Goal: Information Seeking & Learning: Learn about a topic

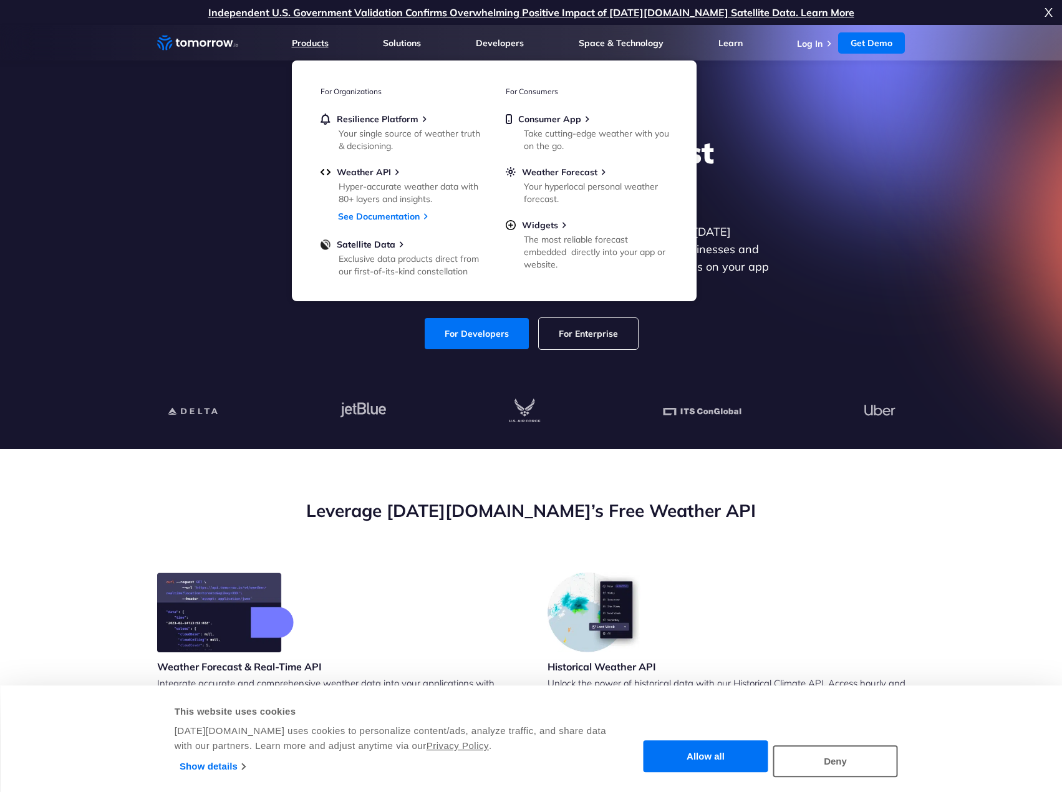
click at [309, 45] on link "Products" at bounding box center [310, 42] width 37 height 11
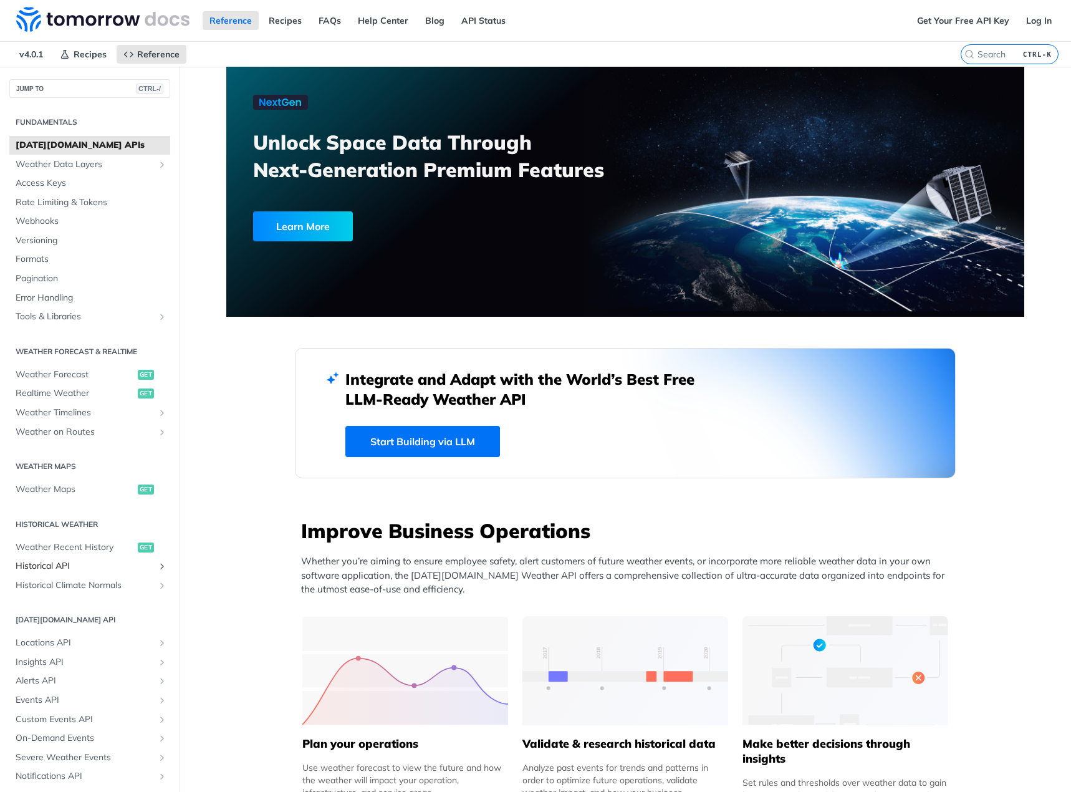
click at [65, 567] on span "Historical API" at bounding box center [85, 566] width 138 height 12
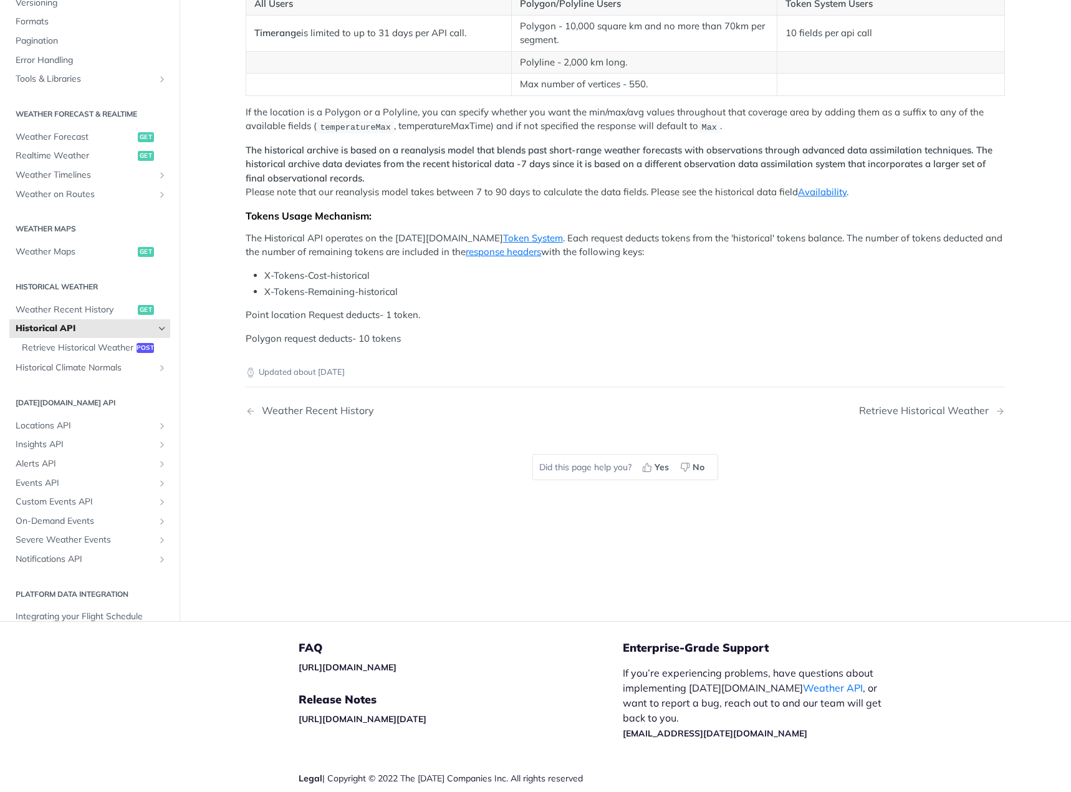
scroll to position [249, 0]
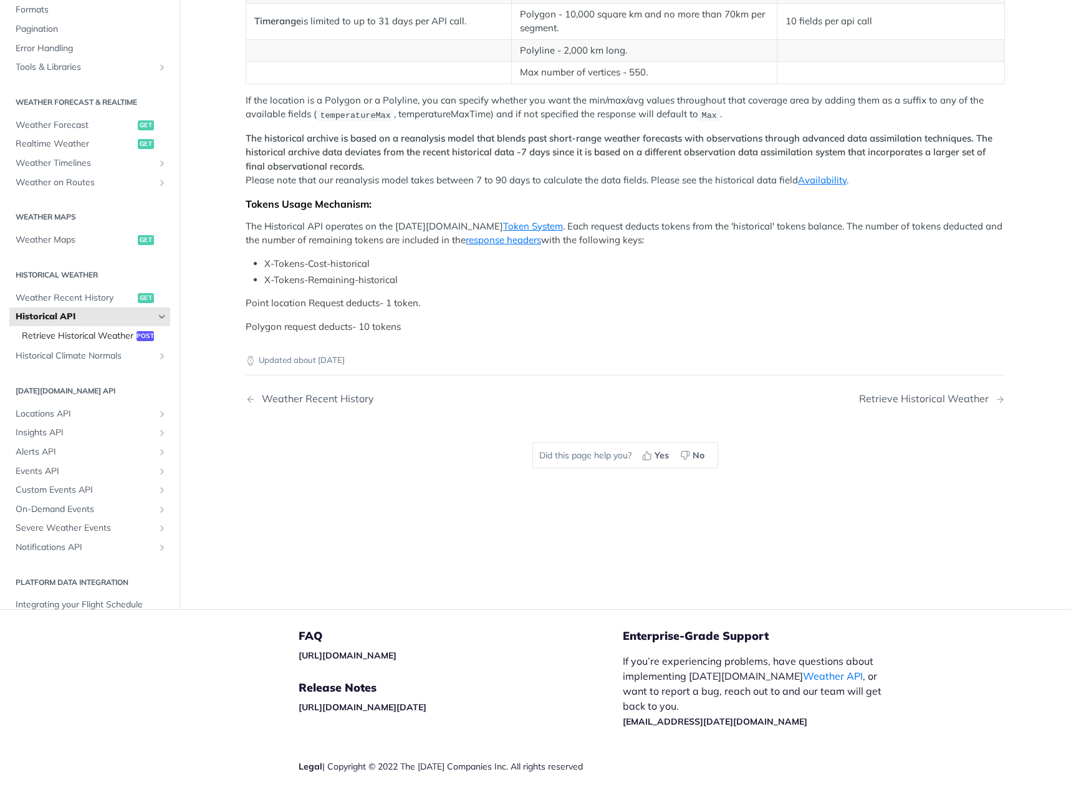
click at [47, 342] on span "Retrieve Historical Weather" at bounding box center [78, 336] width 112 height 12
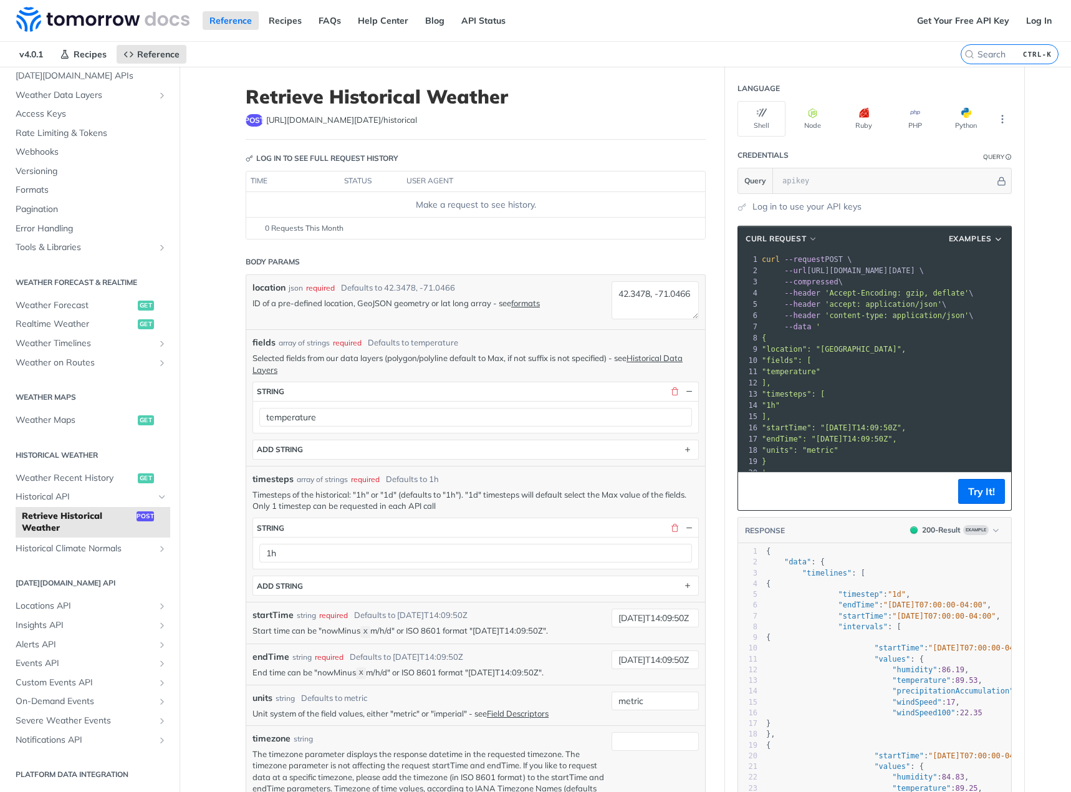
click at [98, 287] on h2 "Weather Forecast & realtime" at bounding box center [89, 282] width 161 height 11
click at [84, 300] on span "Weather Forecast" at bounding box center [75, 305] width 119 height 12
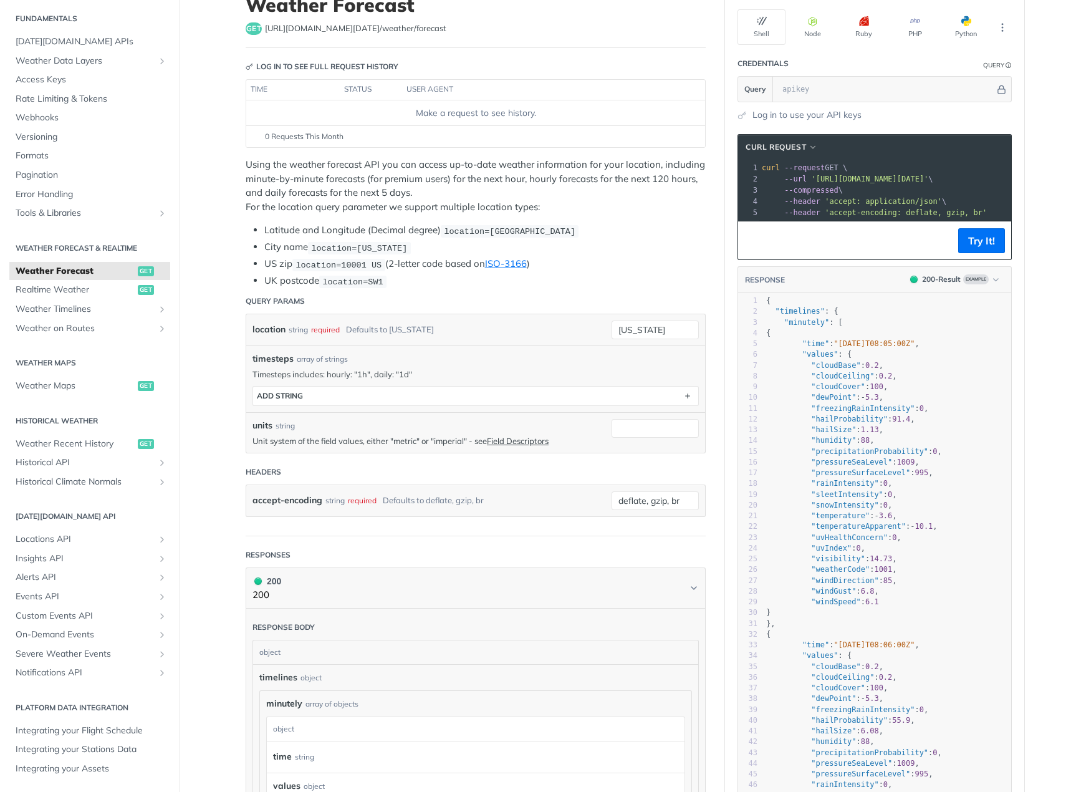
scroll to position [62, 0]
